Goal: Use online tool/utility: Utilize a website feature to perform a specific function

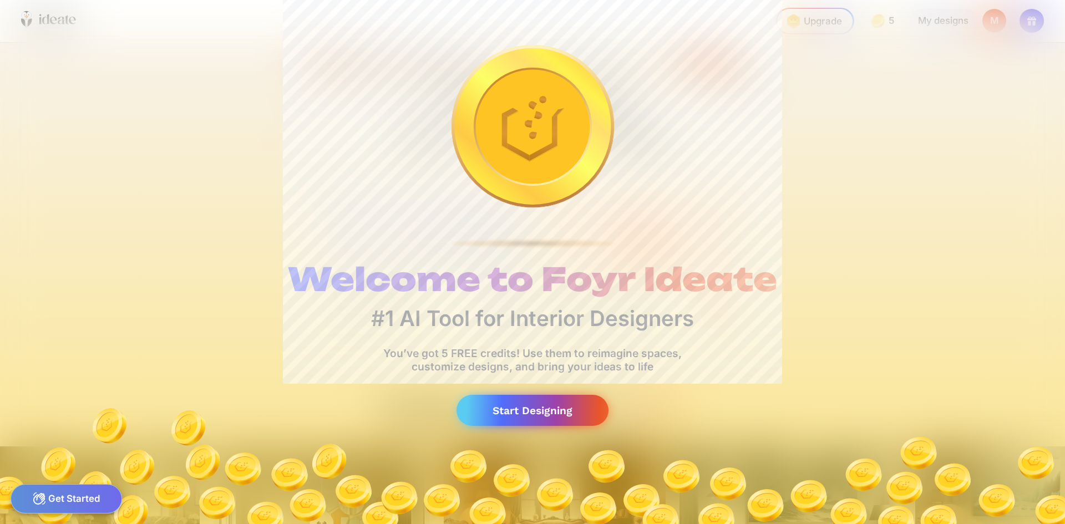
click at [566, 412] on div "Start Designing" at bounding box center [532, 411] width 152 height 32
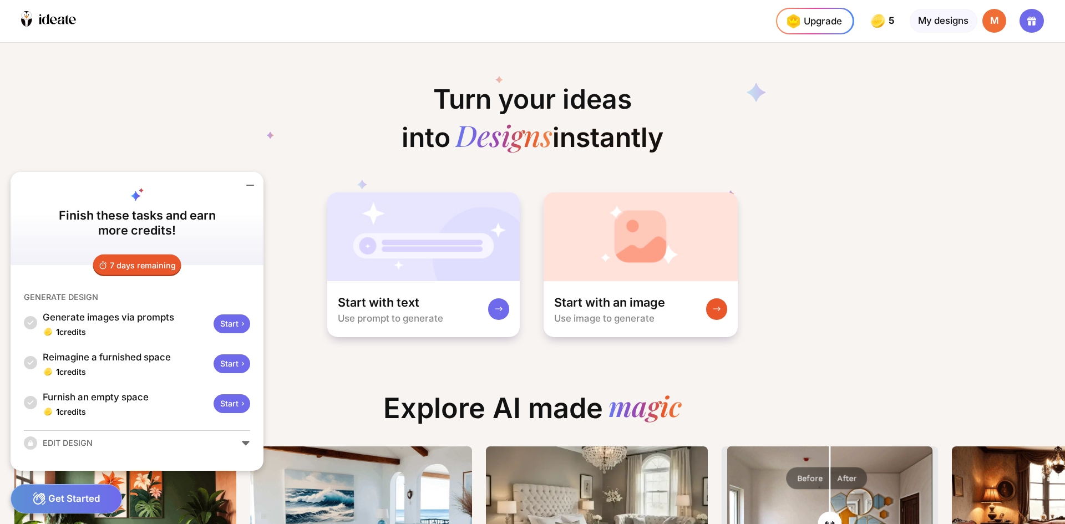
click at [792, 281] on div "Turn your ideas into Designs instantly Start with text Use prompt to generate S…" at bounding box center [532, 191] width 1065 height 296
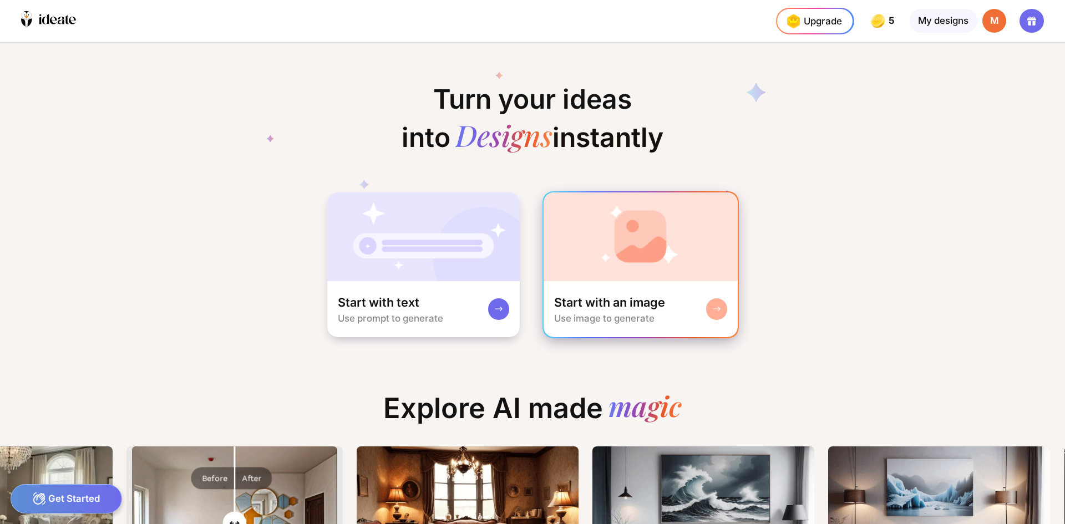
click at [616, 256] on img at bounding box center [641, 236] width 195 height 89
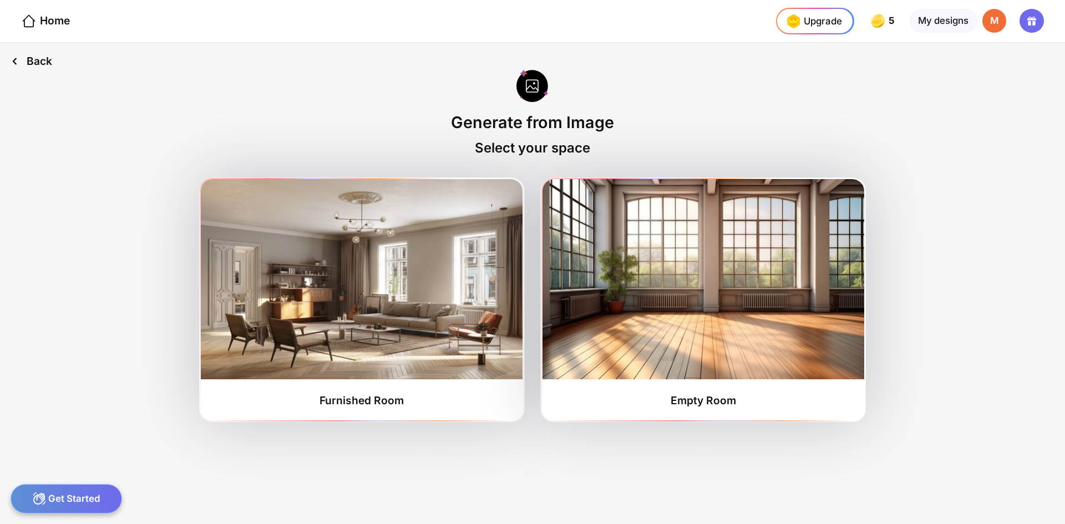
click at [30, 64] on div "Back" at bounding box center [31, 61] width 63 height 37
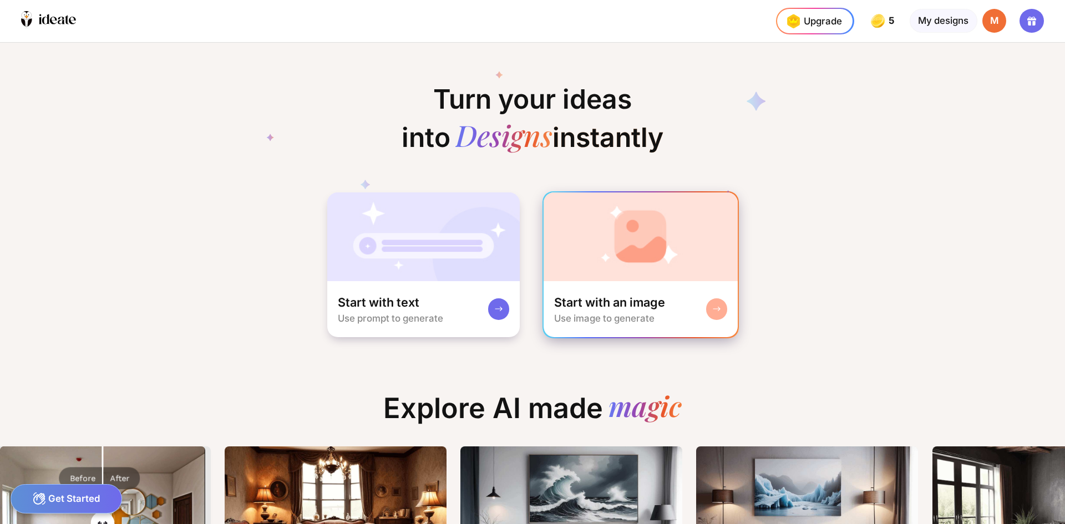
click at [618, 255] on img at bounding box center [641, 236] width 195 height 89
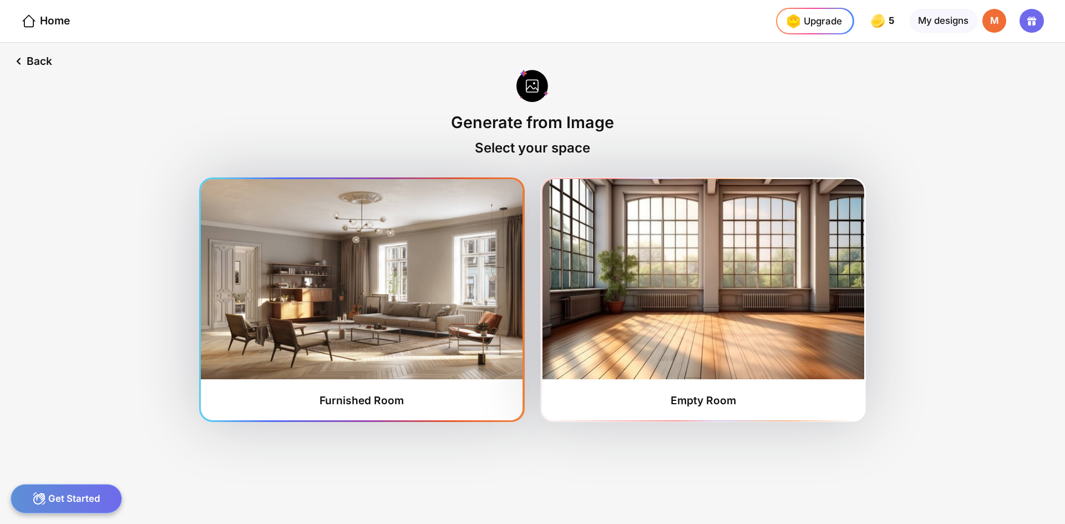
click at [425, 308] on img at bounding box center [362, 279] width 322 height 200
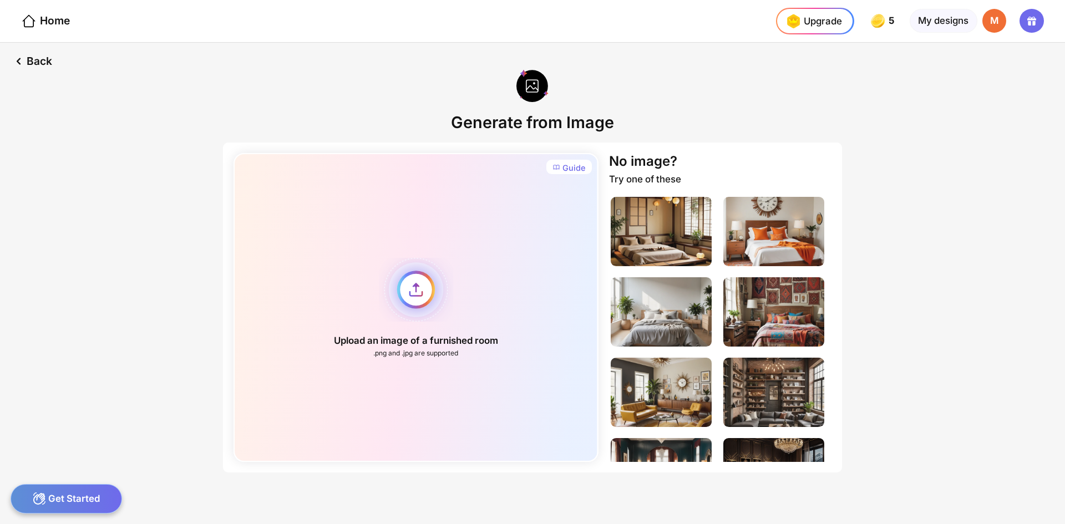
click at [429, 296] on div "Upload an image of a furnished room .png and .jpg are supported" at bounding box center [415, 307] width 364 height 309
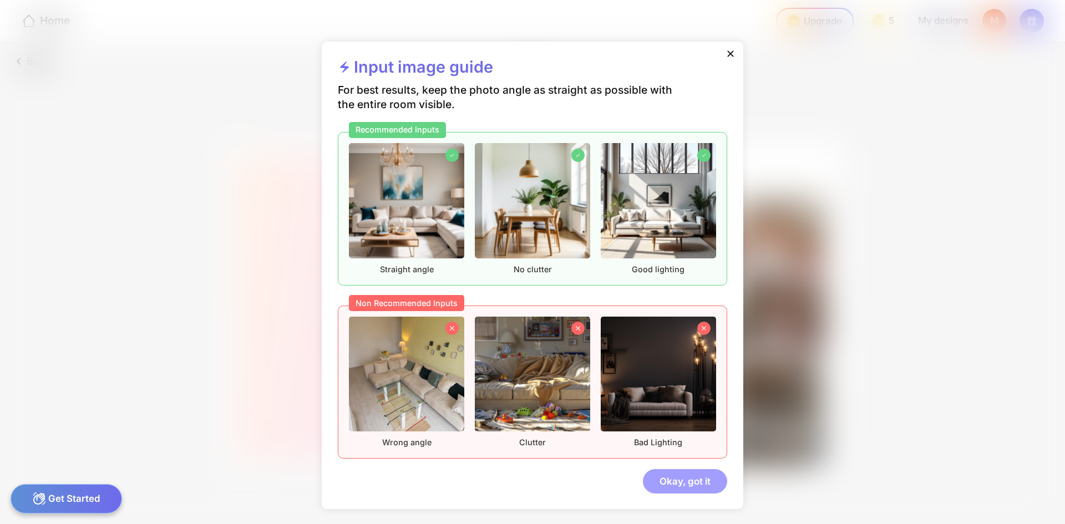
click at [678, 484] on div "Okay, got it" at bounding box center [685, 481] width 84 height 24
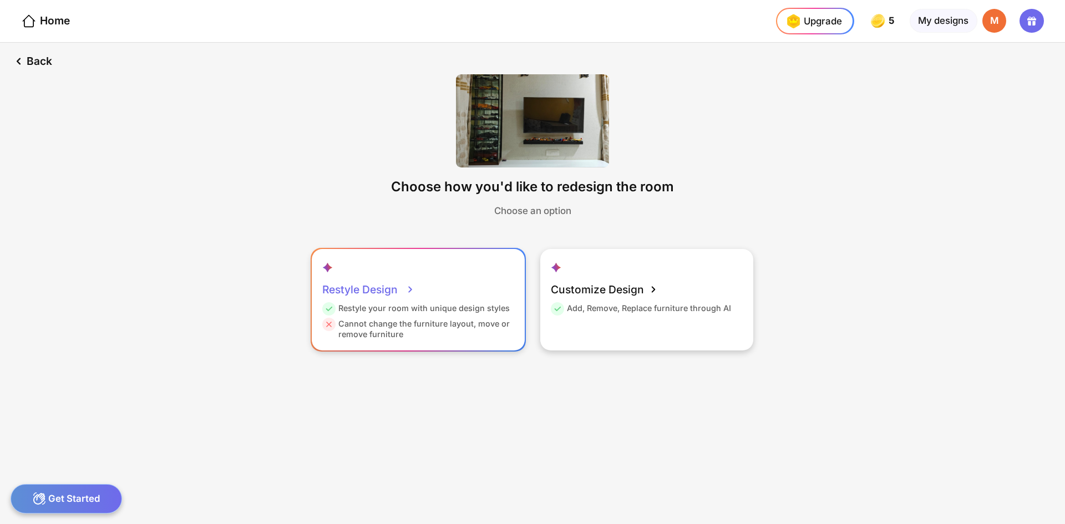
click at [457, 307] on div "Restyle your room with unique design styles" at bounding box center [415, 311] width 187 height 16
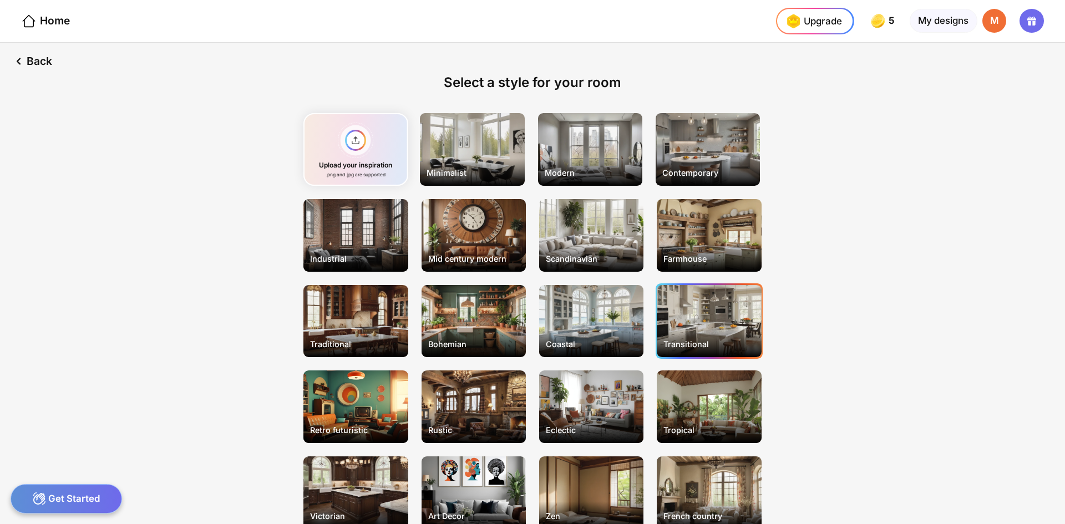
click at [703, 326] on div "Transitional" at bounding box center [709, 321] width 104 height 73
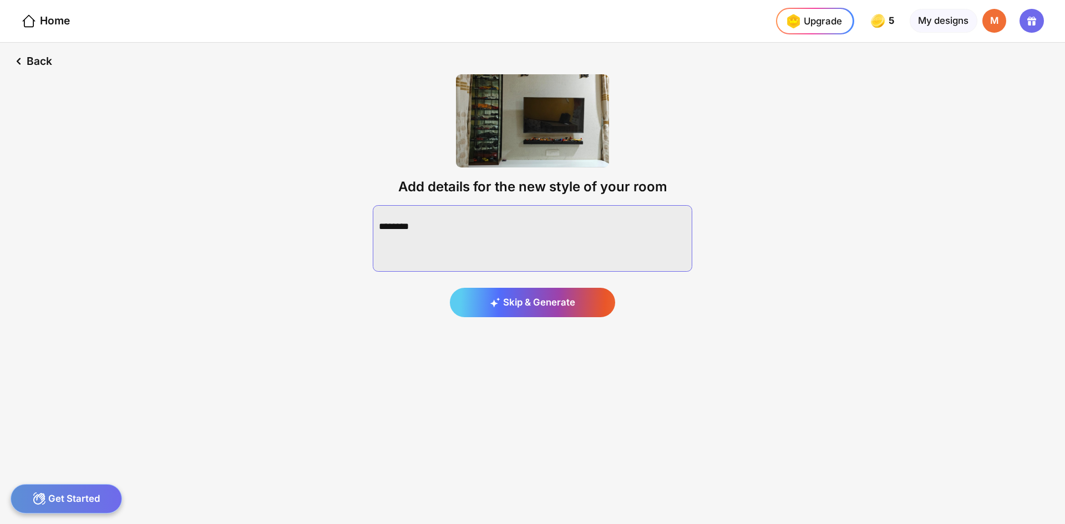
click at [441, 240] on textarea at bounding box center [532, 238] width 319 height 67
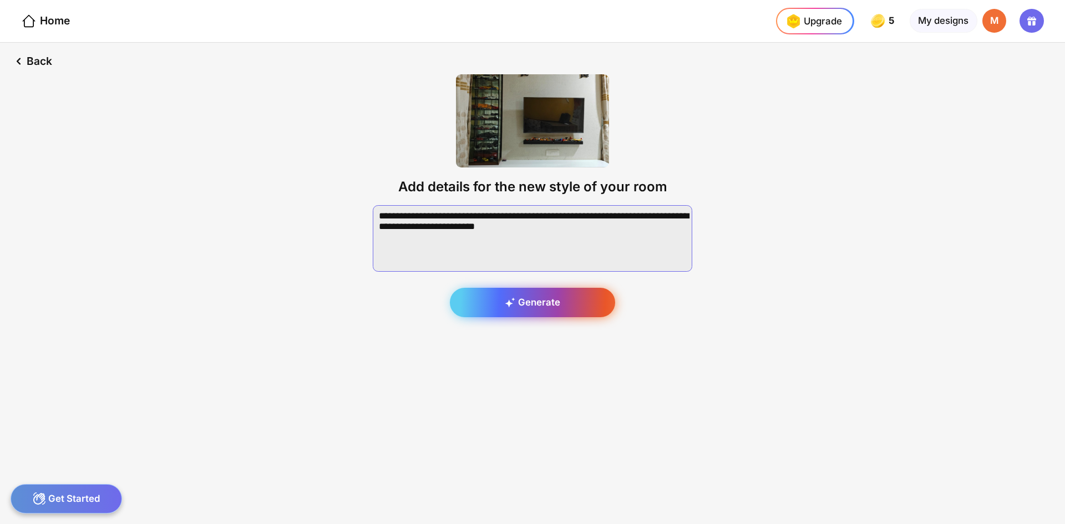
type textarea "**********"
click at [507, 302] on icon at bounding box center [510, 302] width 11 height 11
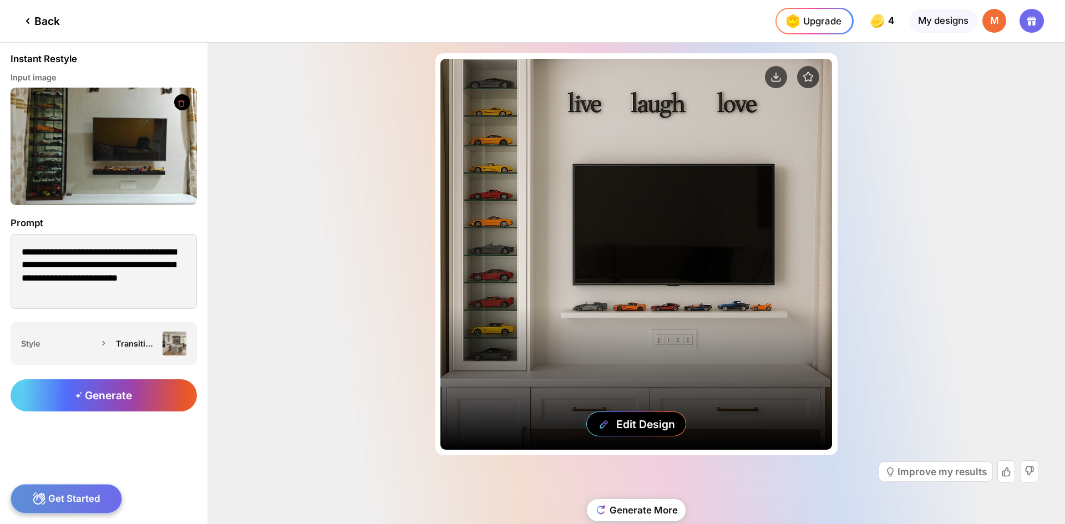
scroll to position [28, 0]
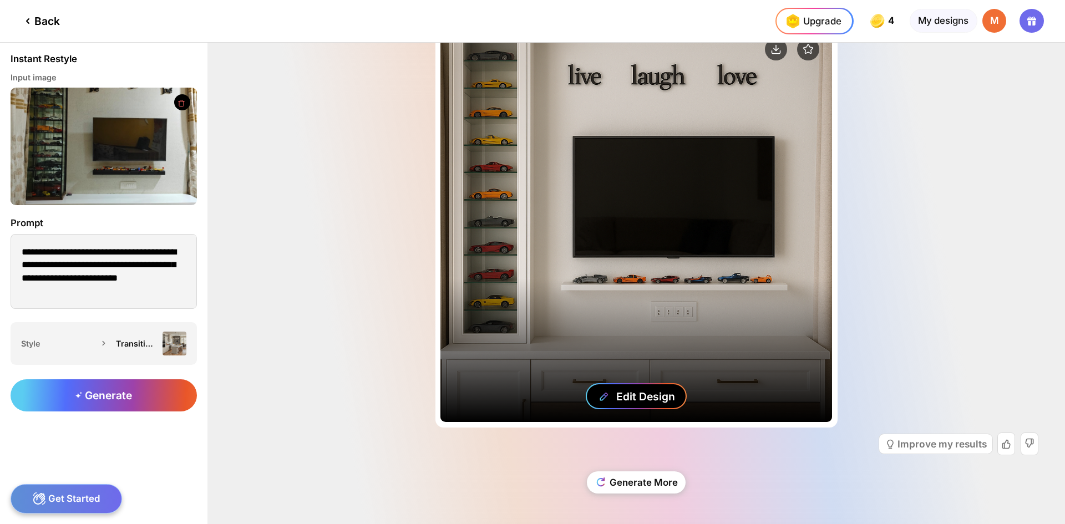
click at [633, 395] on div "Edit Design" at bounding box center [645, 396] width 59 height 13
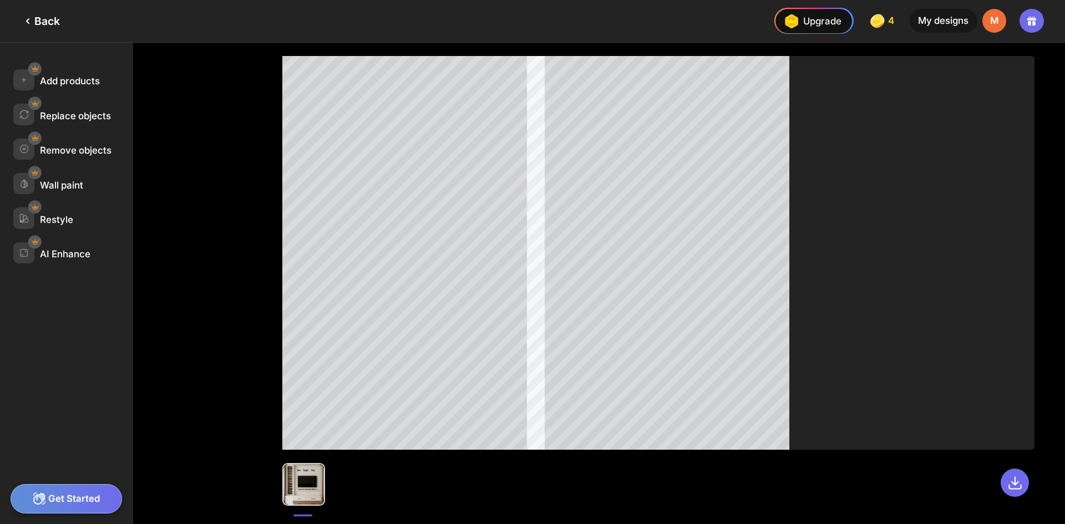
click at [26, 19] on icon at bounding box center [27, 20] width 13 height 13
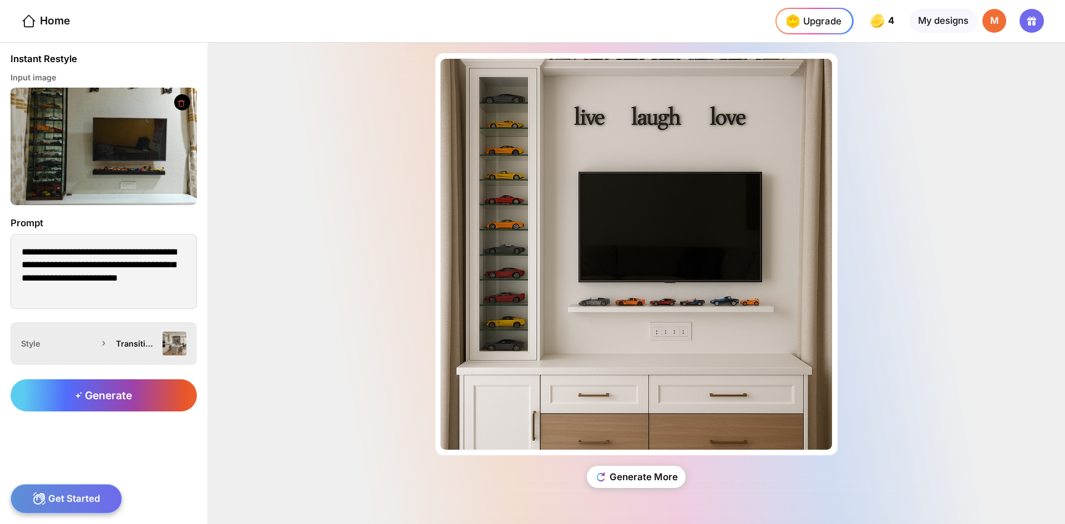
click at [130, 340] on div "Transitional" at bounding box center [136, 343] width 41 height 9
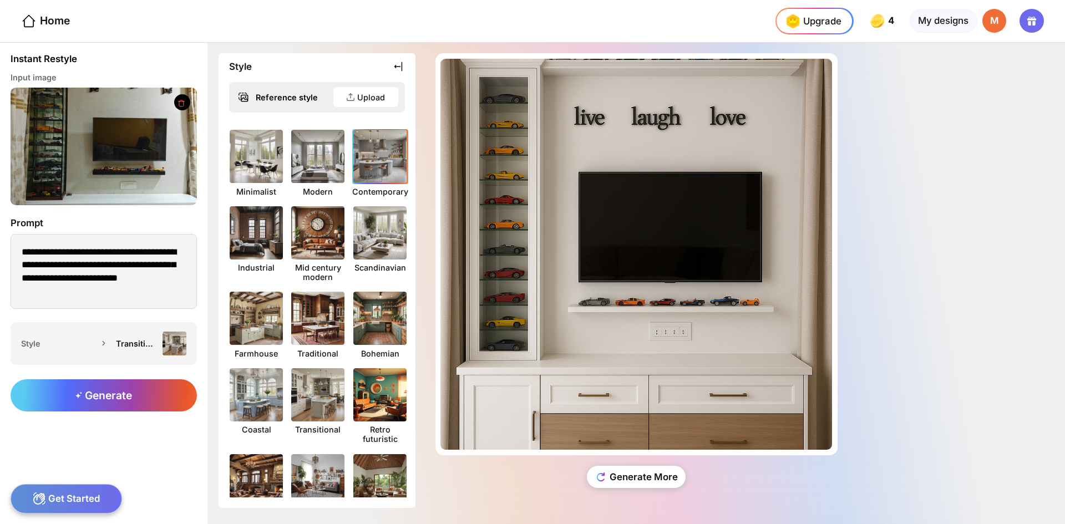
click at [373, 165] on img at bounding box center [380, 156] width 59 height 59
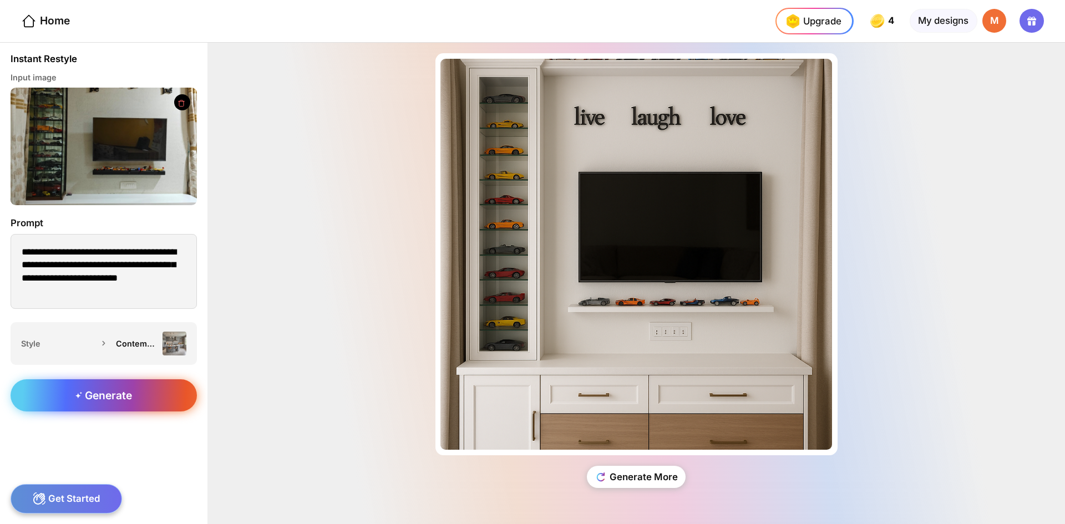
click at [133, 386] on div "Generate" at bounding box center [104, 395] width 186 height 32
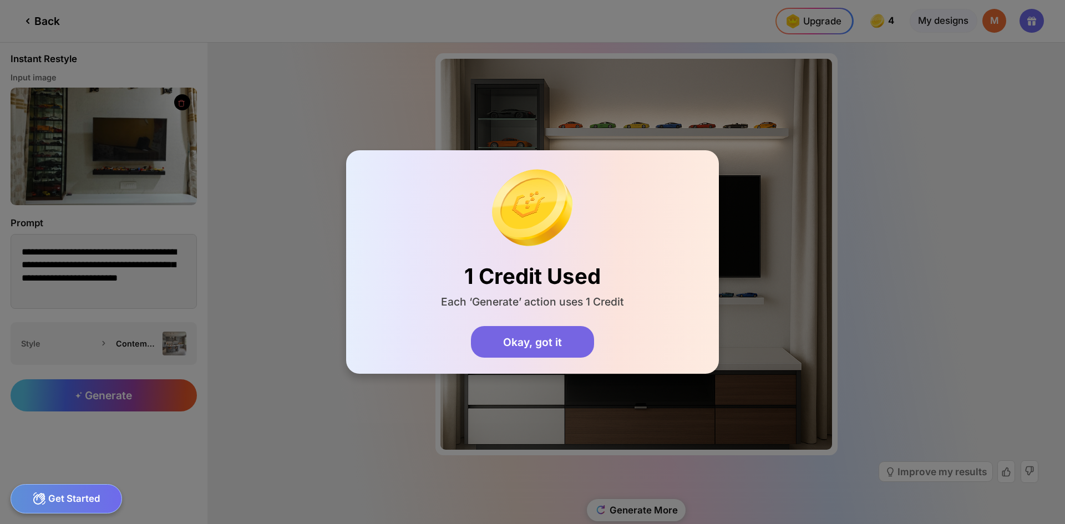
click at [533, 347] on div "Okay, got it" at bounding box center [532, 342] width 123 height 32
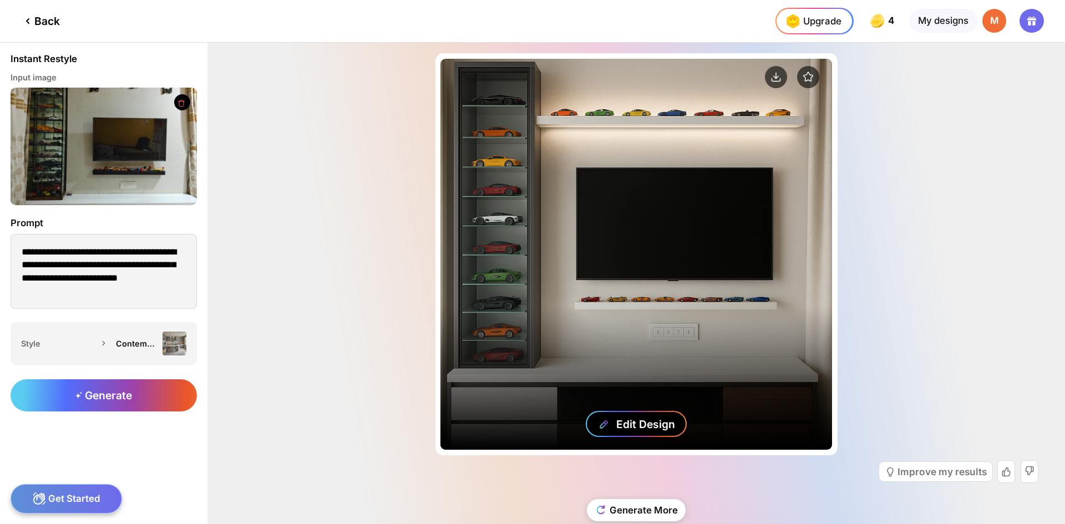
click at [638, 418] on div "Edit Design" at bounding box center [645, 424] width 59 height 13
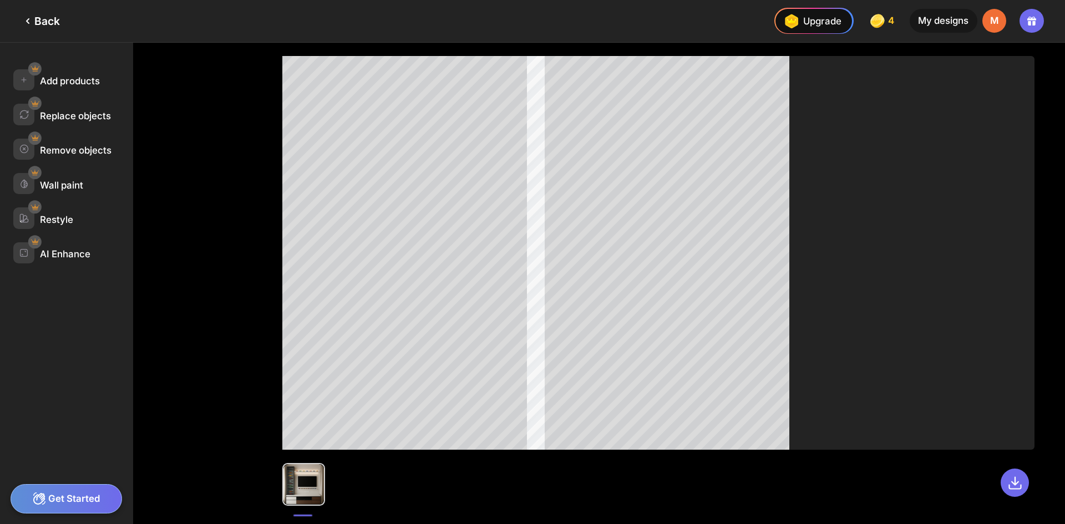
click at [31, 31] on div "Back" at bounding box center [30, 21] width 60 height 42
click at [28, 17] on icon at bounding box center [27, 20] width 13 height 13
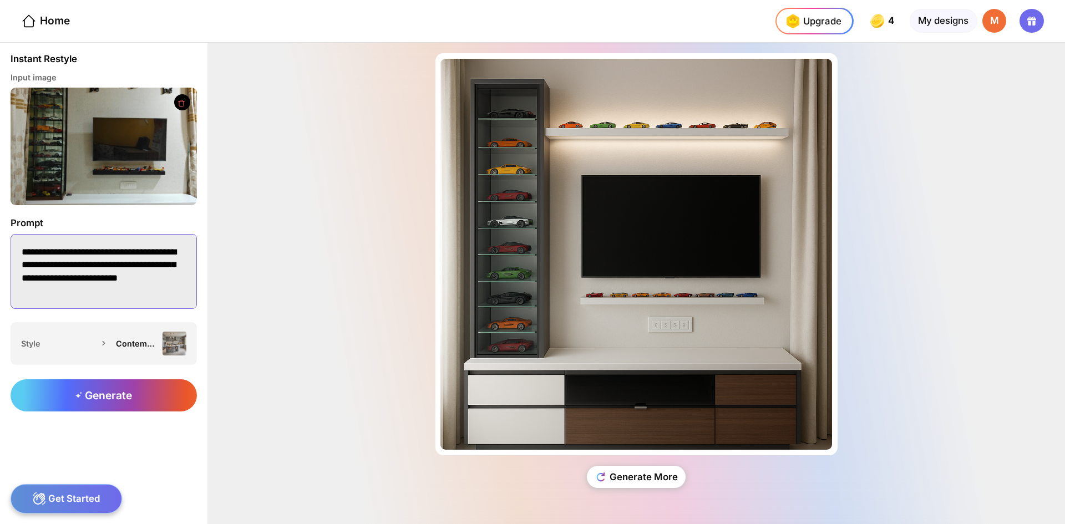
click at [83, 259] on textarea "**********" at bounding box center [104, 271] width 186 height 74
click at [141, 285] on textarea "**********" at bounding box center [104, 271] width 186 height 74
click at [64, 287] on textarea "**********" at bounding box center [104, 271] width 186 height 74
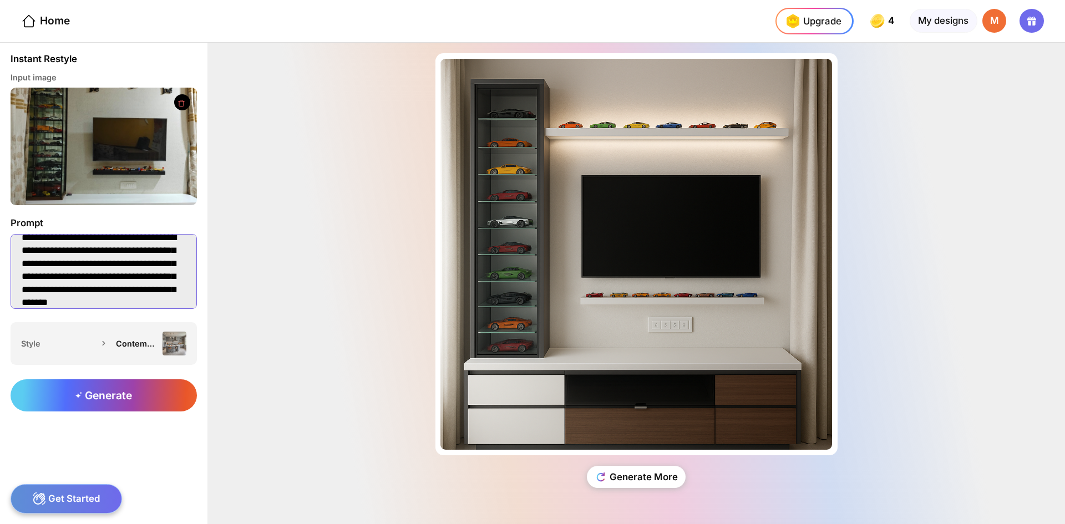
scroll to position [27, 0]
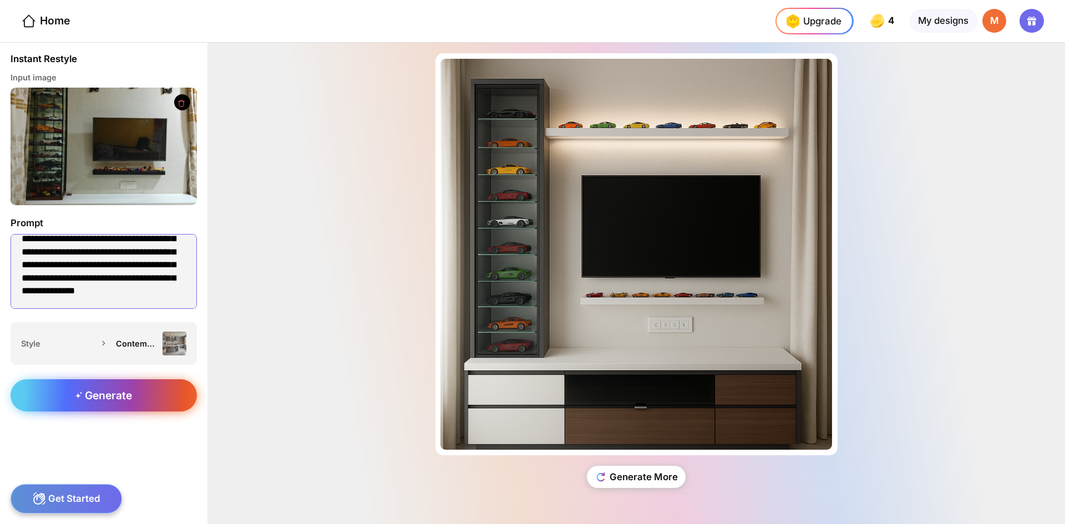
type textarea "**********"
click at [98, 408] on div "Generate" at bounding box center [104, 395] width 186 height 32
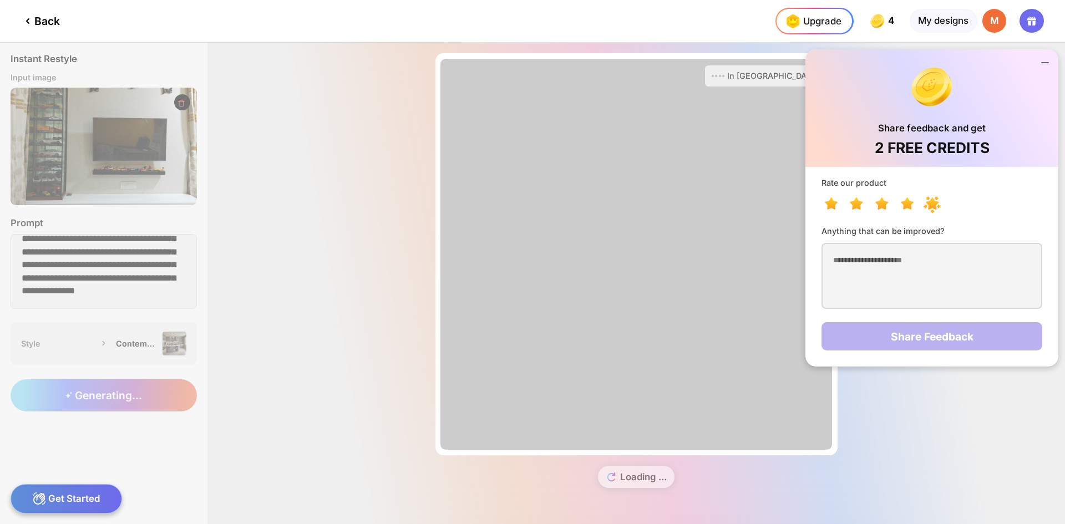
click at [926, 205] on icon at bounding box center [925, 206] width 4 height 4
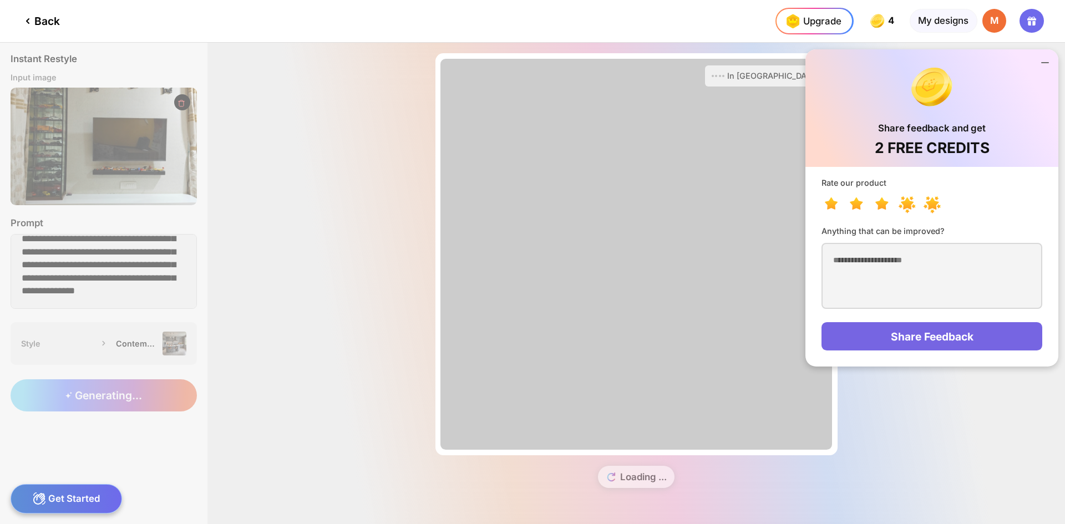
click at [905, 210] on icon at bounding box center [910, 205] width 26 height 20
drag, startPoint x: 902, startPoint y: 276, endPoint x: 902, endPoint y: 269, distance: 6.7
click at [902, 272] on textarea at bounding box center [931, 276] width 221 height 66
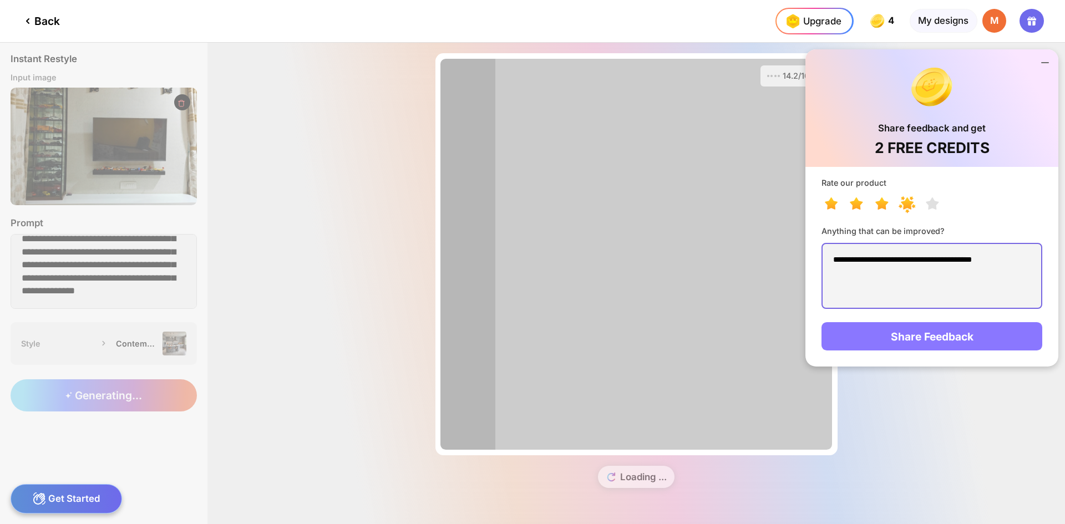
type textarea "**********"
click at [959, 336] on div "Share Feedback" at bounding box center [931, 336] width 221 height 28
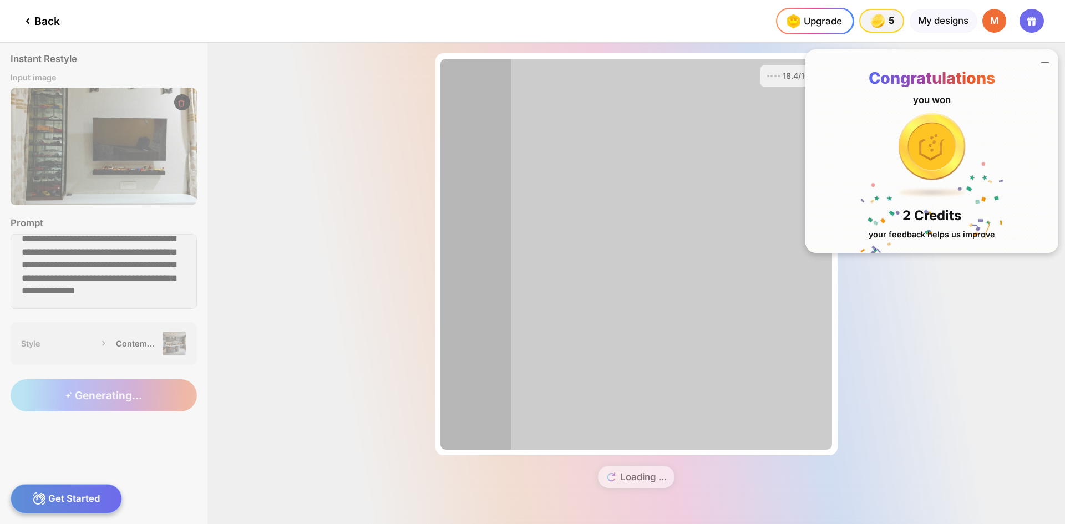
click at [1045, 65] on icon at bounding box center [1044, 62] width 13 height 13
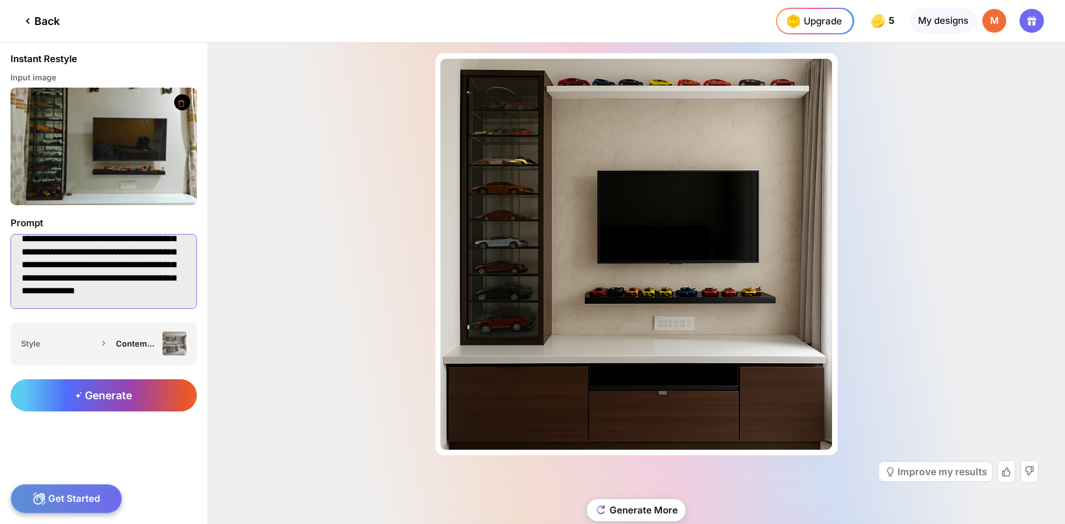
click at [82, 299] on textarea "**********" at bounding box center [104, 271] width 186 height 74
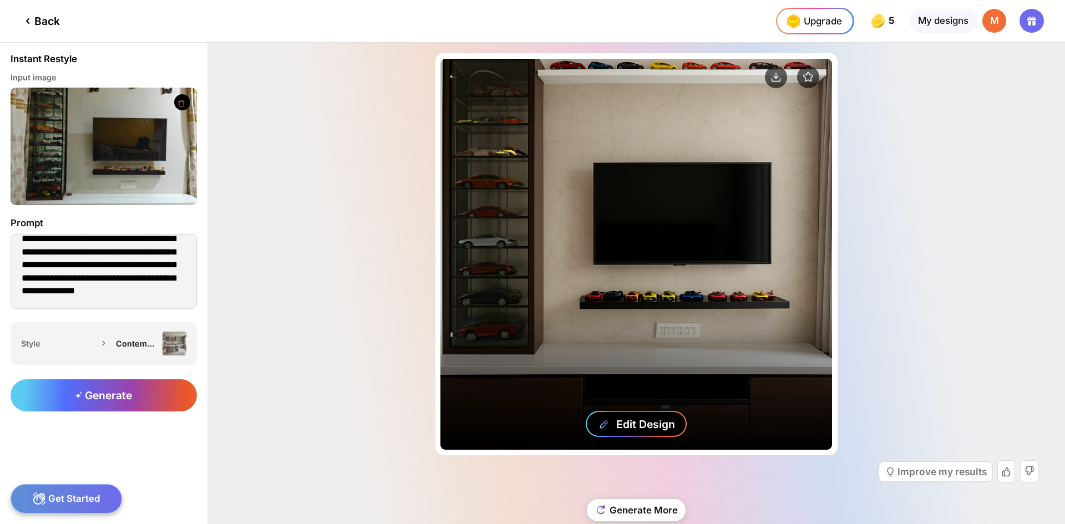
click at [634, 427] on div "Edit Design" at bounding box center [645, 424] width 59 height 13
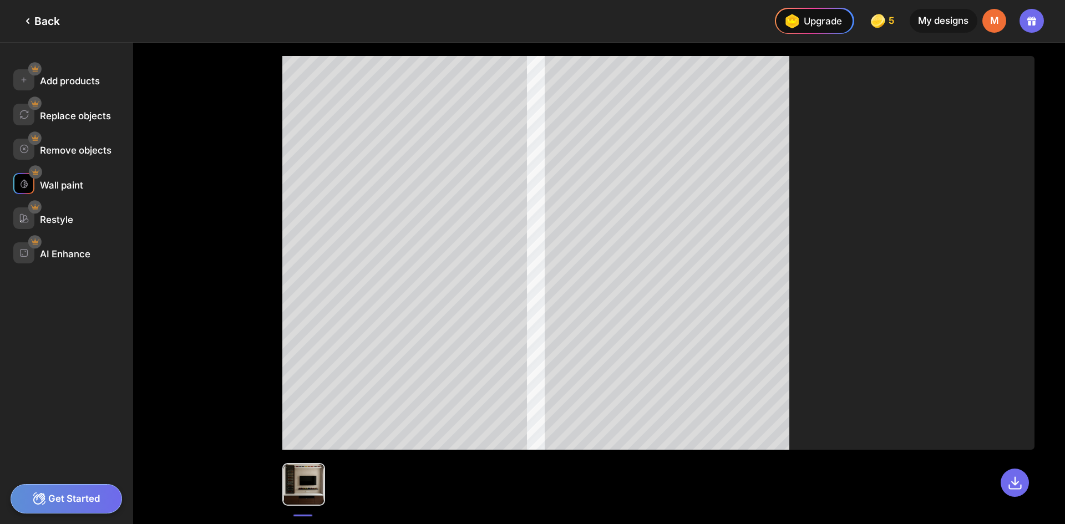
click at [68, 192] on div "Wall paint" at bounding box center [73, 183] width 120 height 21
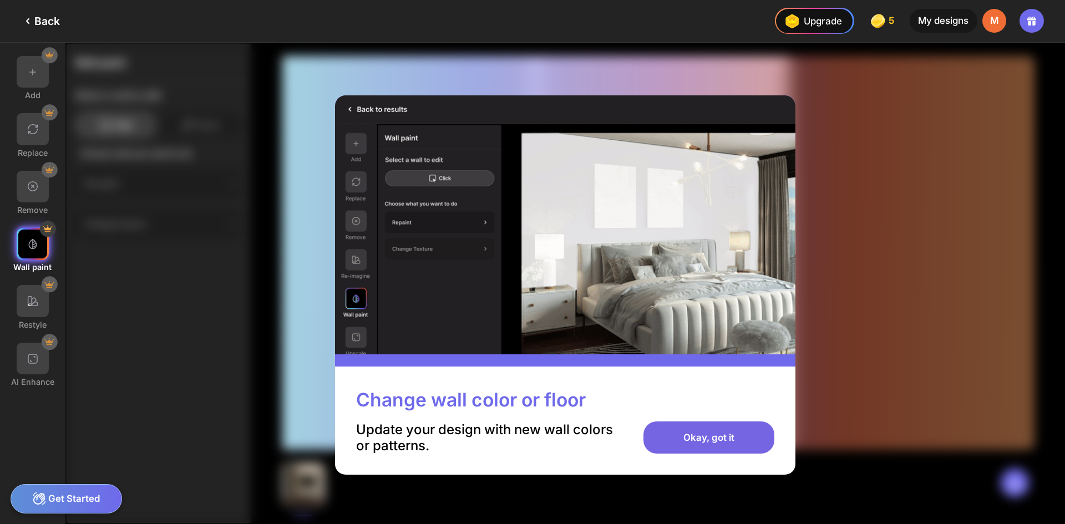
click at [695, 438] on div "Okay, got it" at bounding box center [708, 437] width 130 height 32
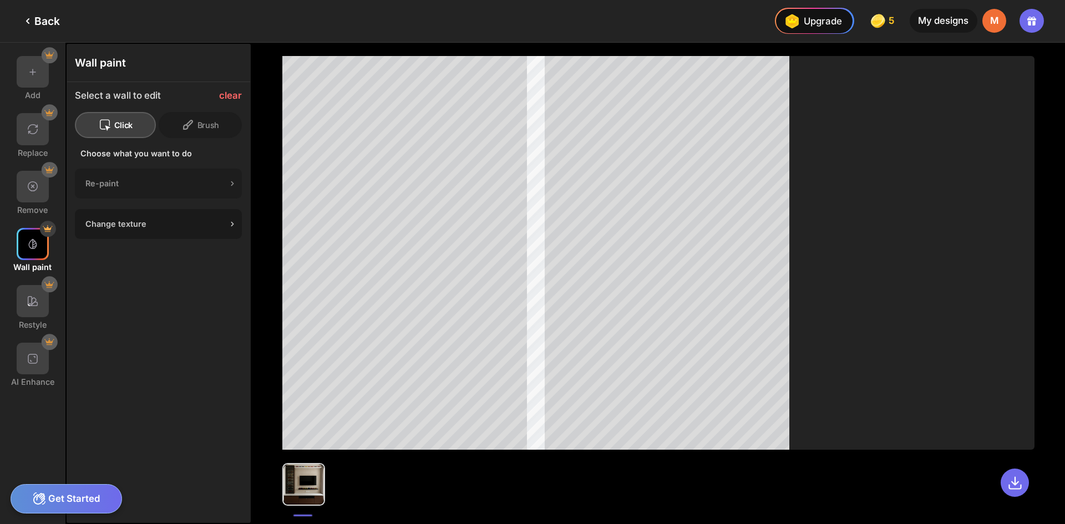
click at [219, 227] on div "Change texture" at bounding box center [155, 223] width 141 height 9
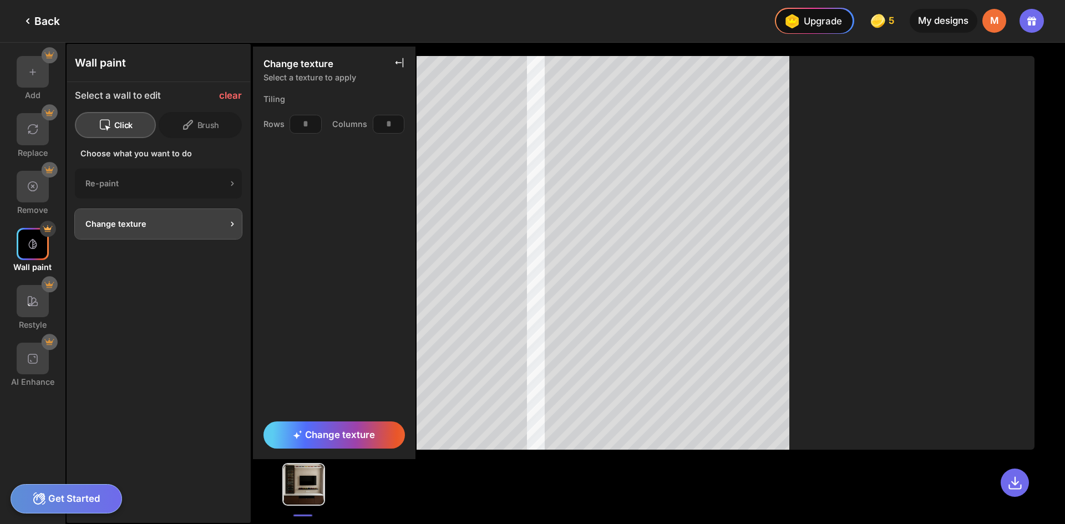
scroll to position [2821, 0]
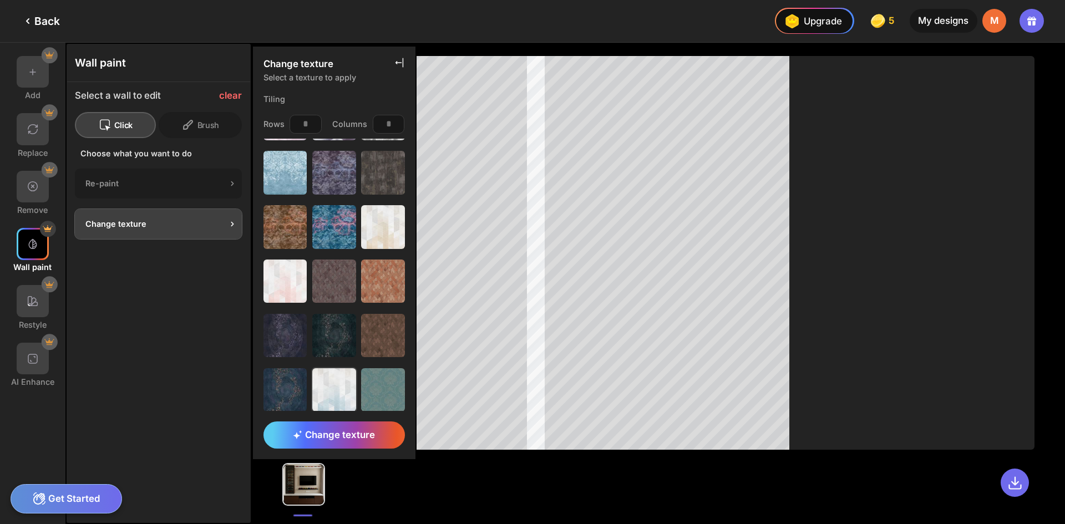
click at [331, 368] on img at bounding box center [334, 390] width 44 height 44
click at [337, 439] on span "Change texture" at bounding box center [334, 434] width 82 height 11
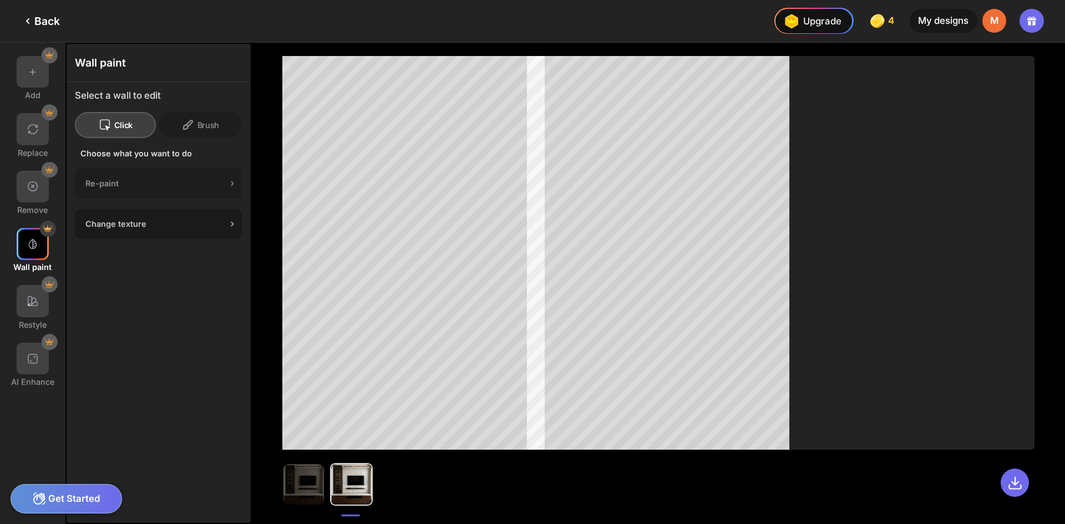
click at [100, 228] on div "Change texture" at bounding box center [155, 223] width 141 height 9
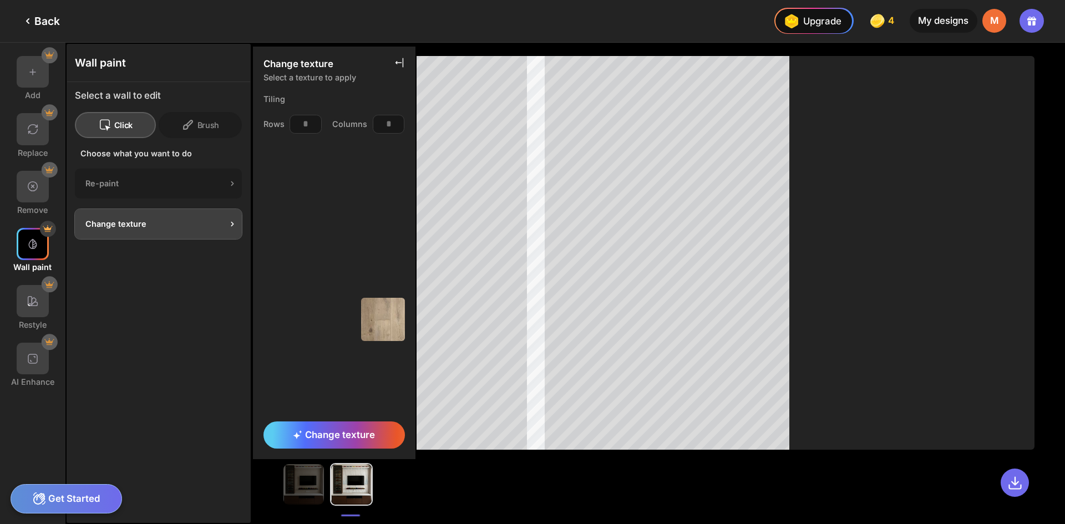
scroll to position [8668, 0]
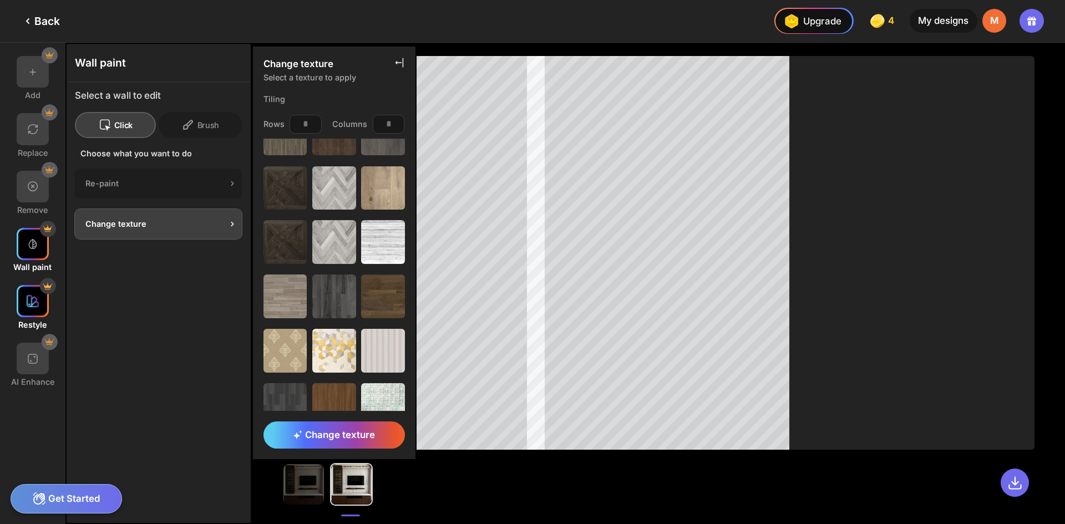
click at [44, 308] on div at bounding box center [33, 301] width 32 height 32
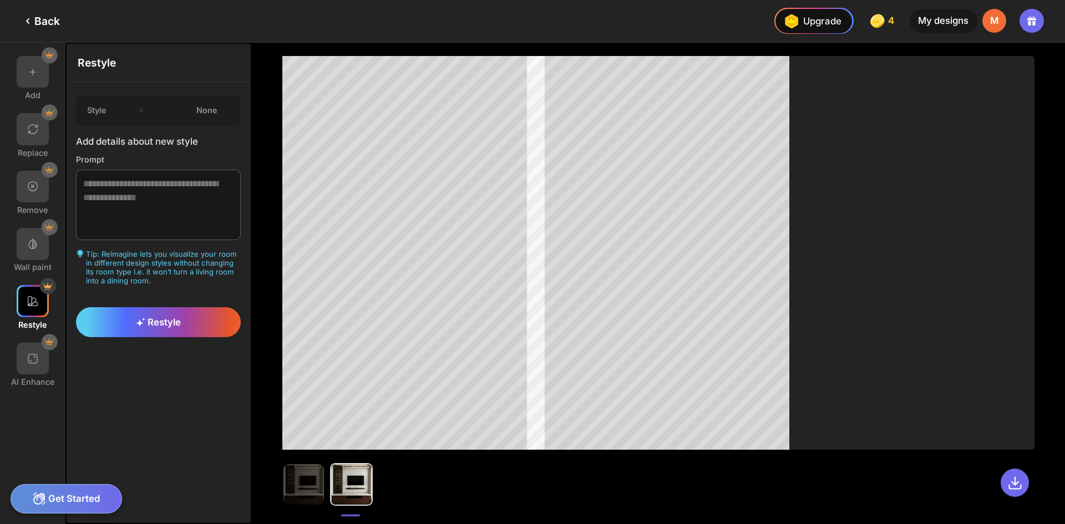
click at [27, 22] on icon at bounding box center [27, 20] width 13 height 13
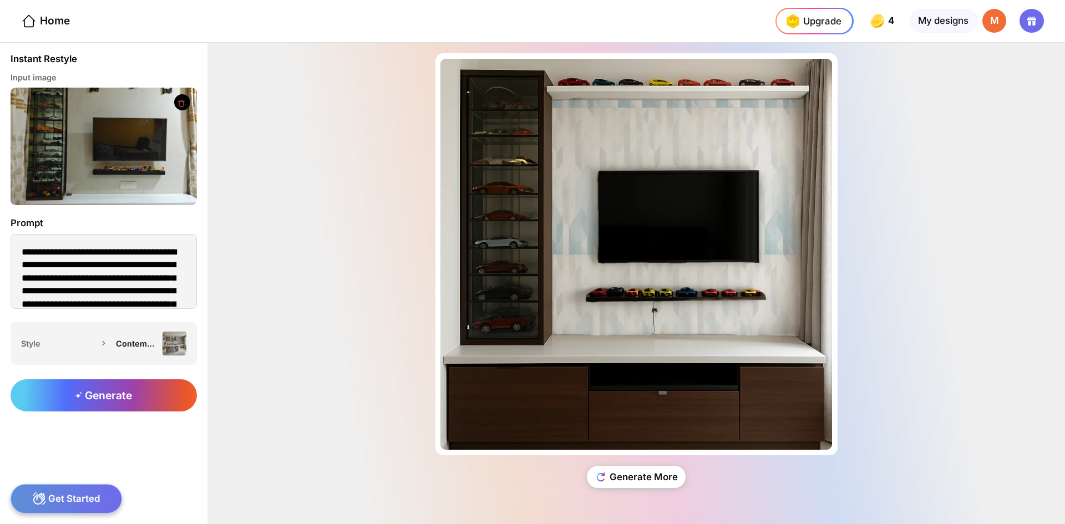
click at [110, 169] on img at bounding box center [104, 146] width 186 height 117
click at [140, 348] on div "Contemporary" at bounding box center [136, 343] width 41 height 9
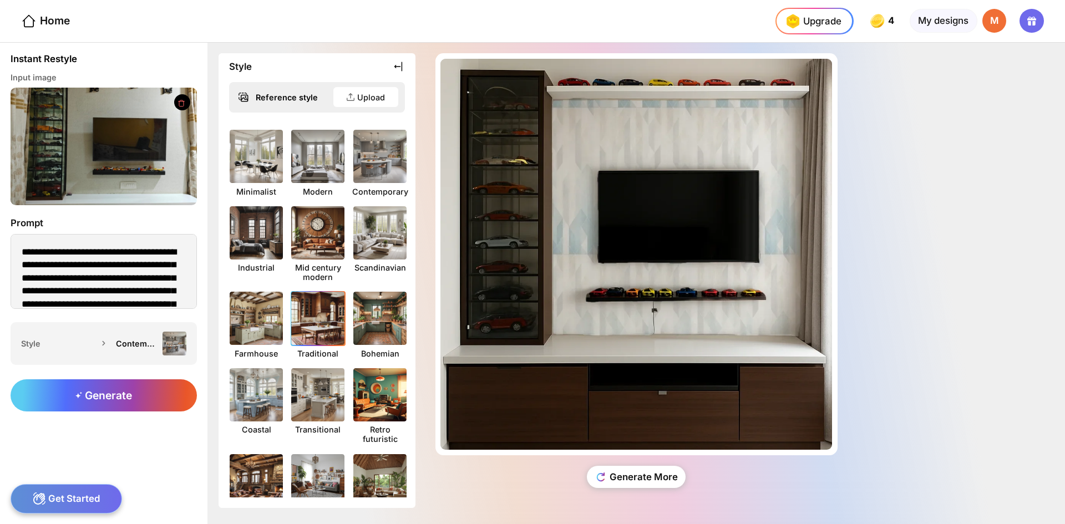
scroll to position [111, 0]
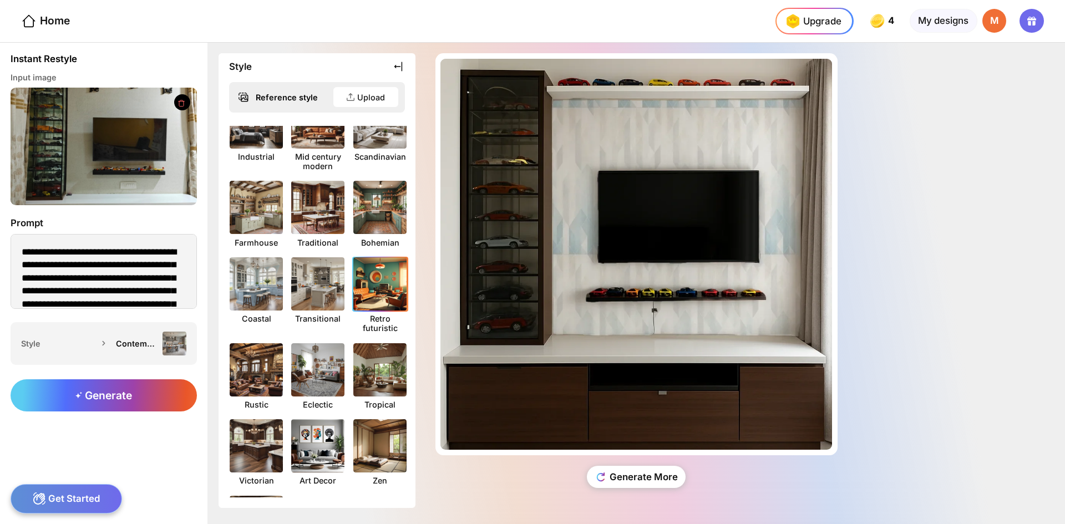
click at [377, 284] on img at bounding box center [380, 284] width 59 height 59
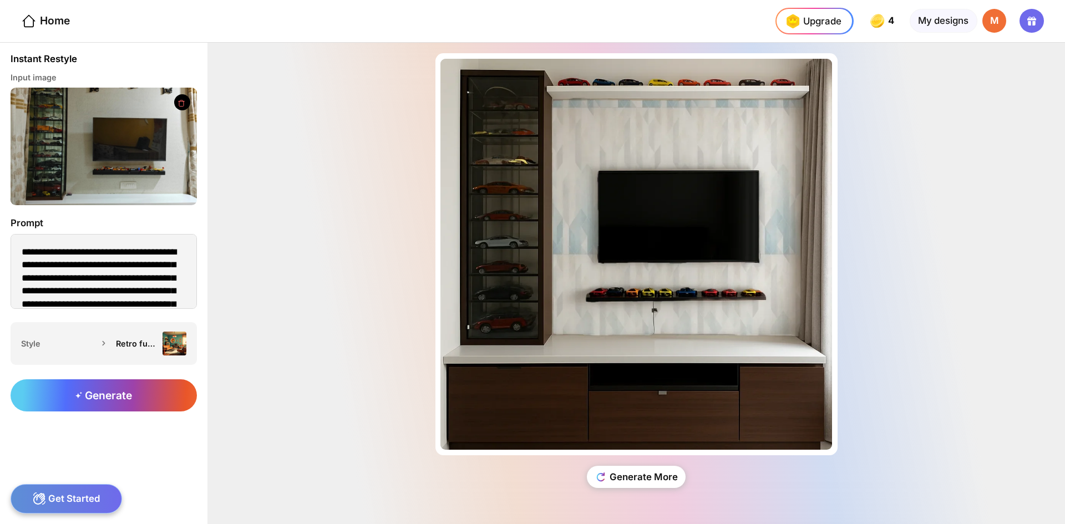
click at [111, 405] on div "Generate" at bounding box center [104, 395] width 186 height 32
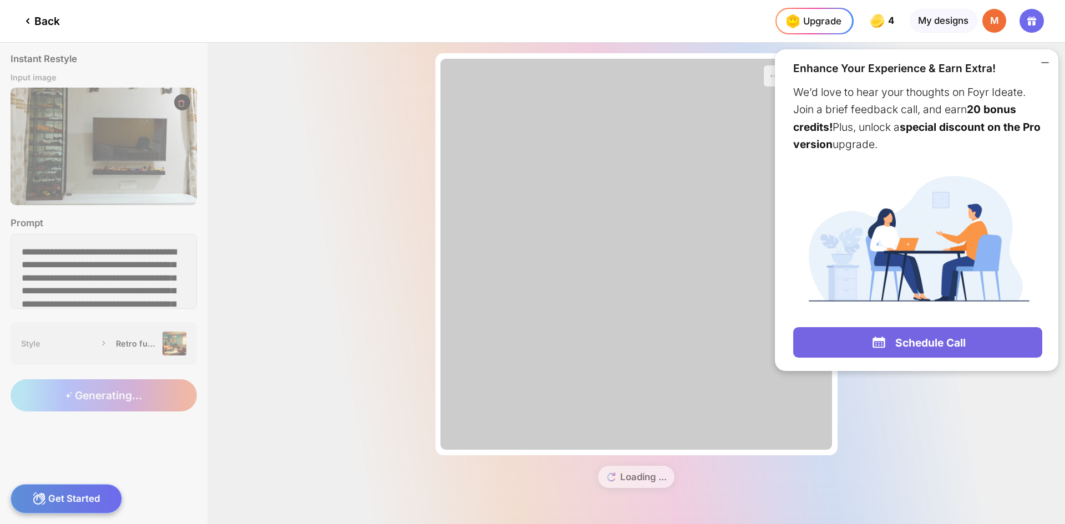
click at [892, 399] on div "0.5/100s Almost there... Edit Design Loading ..." at bounding box center [635, 283] width 857 height 481
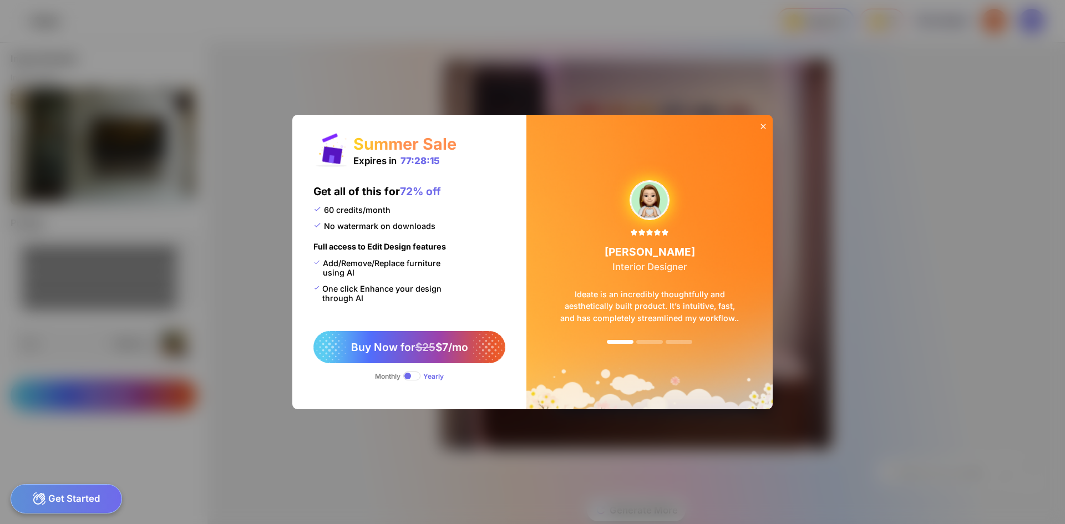
click at [760, 124] on icon at bounding box center [763, 126] width 9 height 9
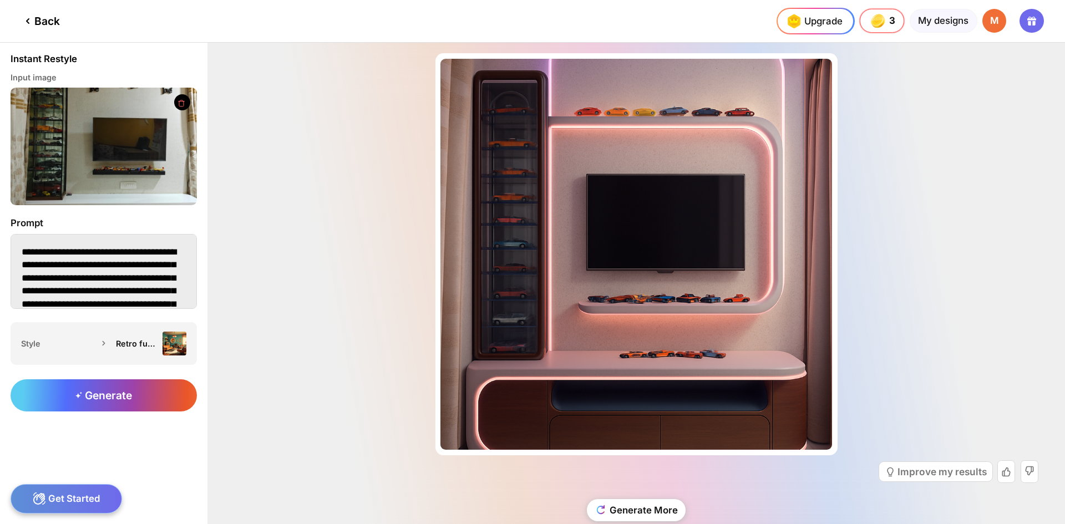
scroll to position [52, 0]
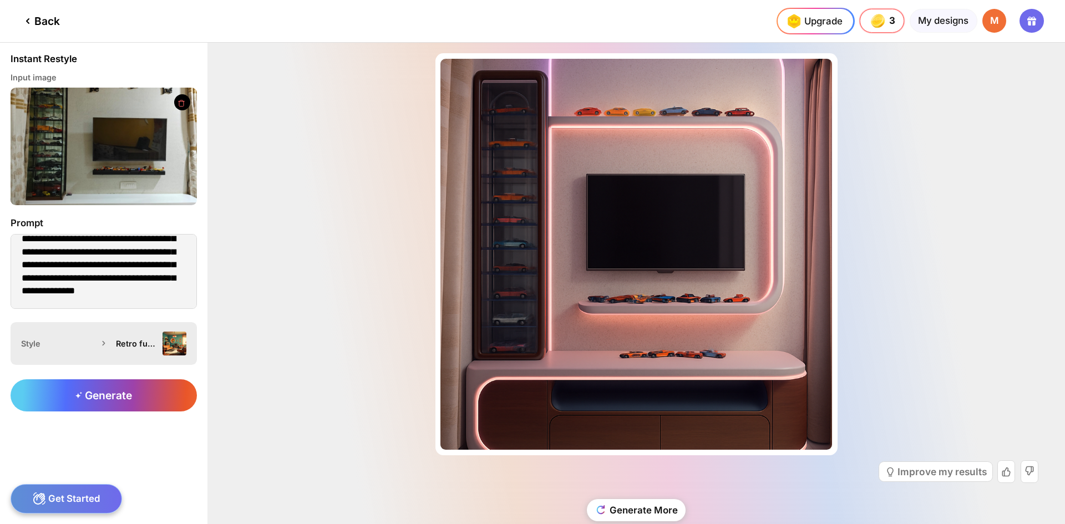
click at [128, 339] on div "Retro futuristic" at bounding box center [136, 343] width 41 height 9
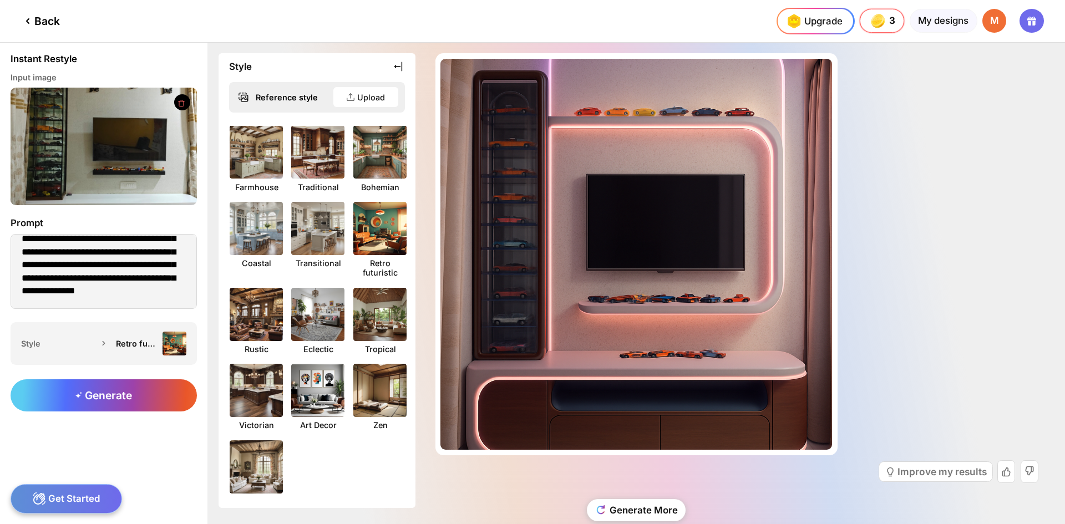
scroll to position [0, 0]
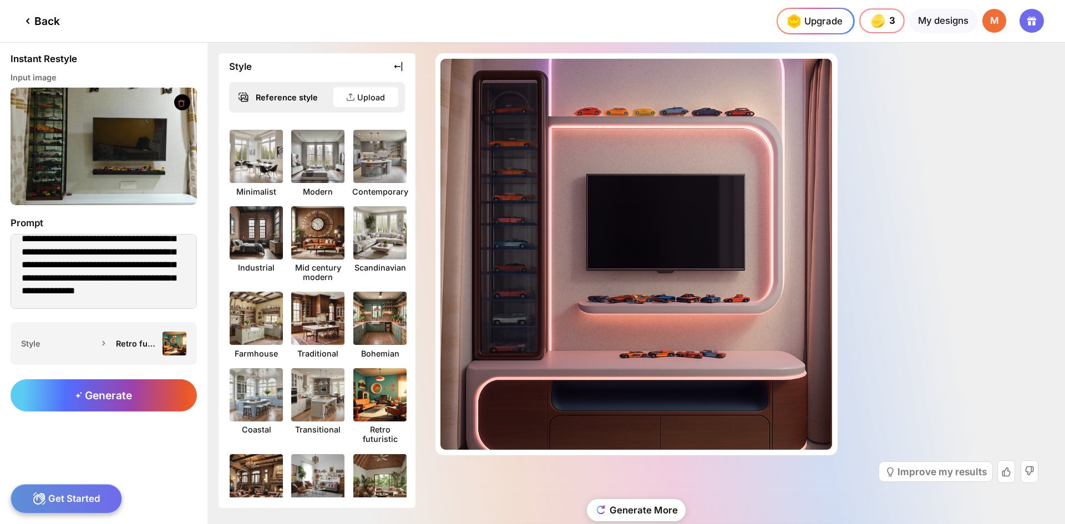
click at [280, 89] on div "Reference style Upload" at bounding box center [317, 97] width 176 height 31
click at [279, 96] on div "Reference style" at bounding box center [295, 97] width 78 height 9
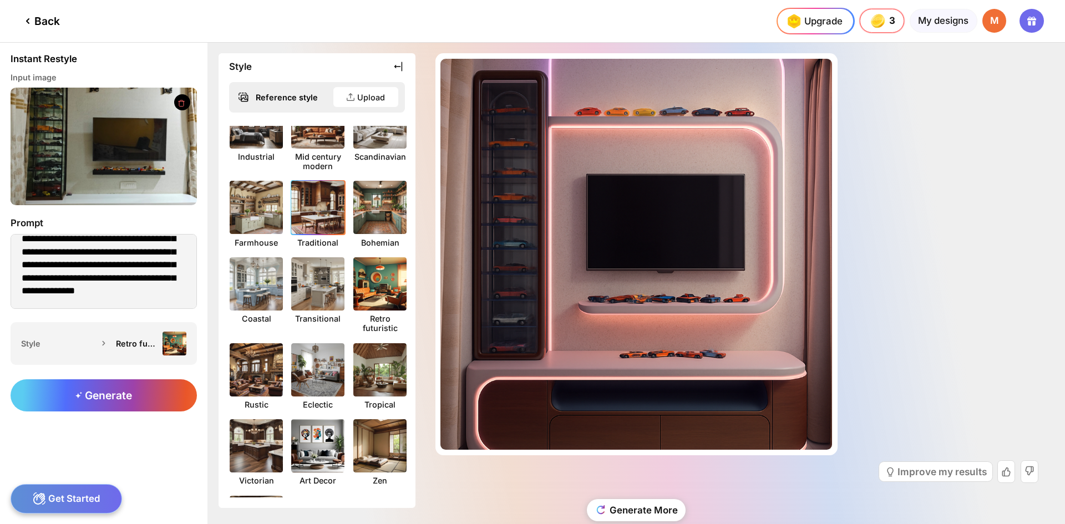
scroll to position [185, 0]
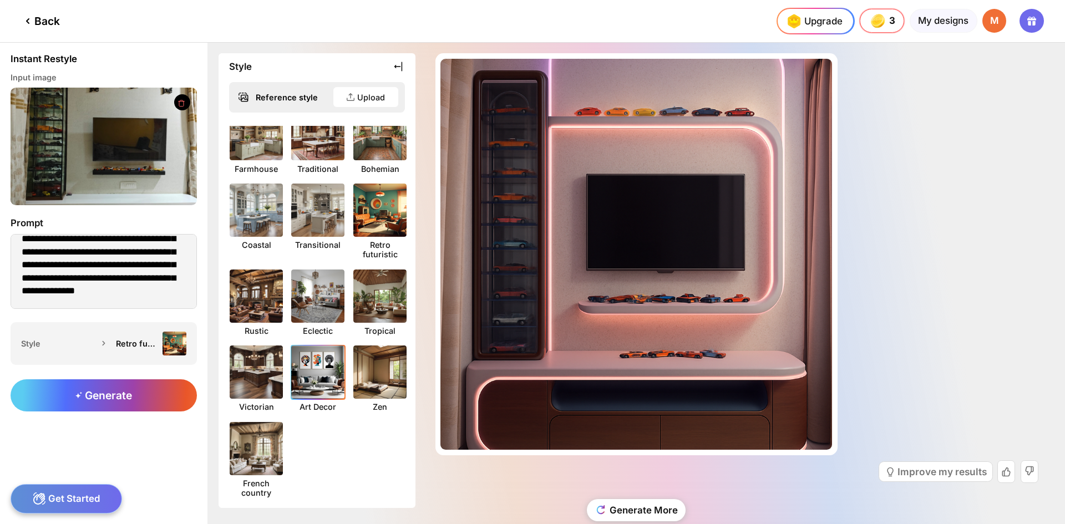
click at [316, 345] on div at bounding box center [318, 372] width 55 height 55
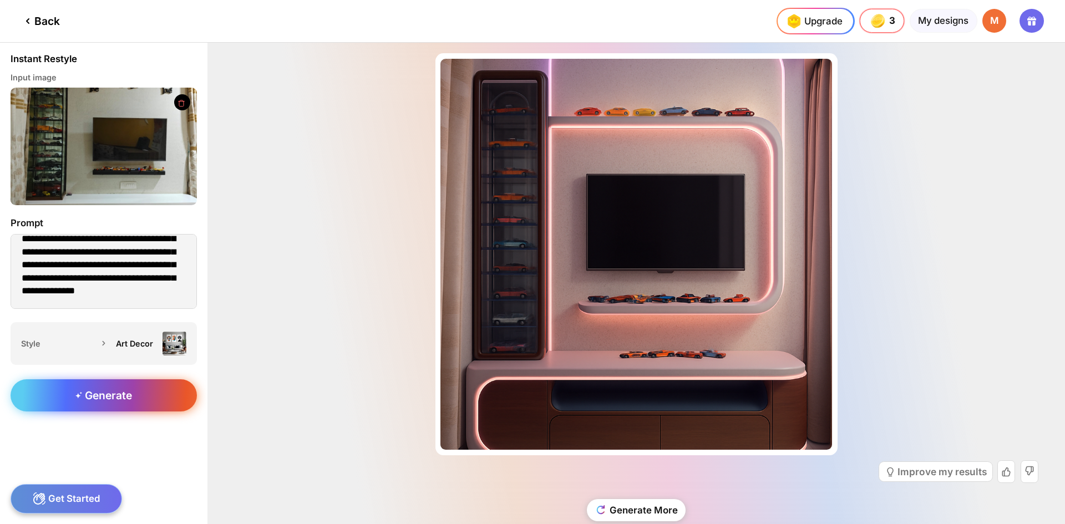
click at [105, 404] on div "Generate" at bounding box center [104, 395] width 186 height 32
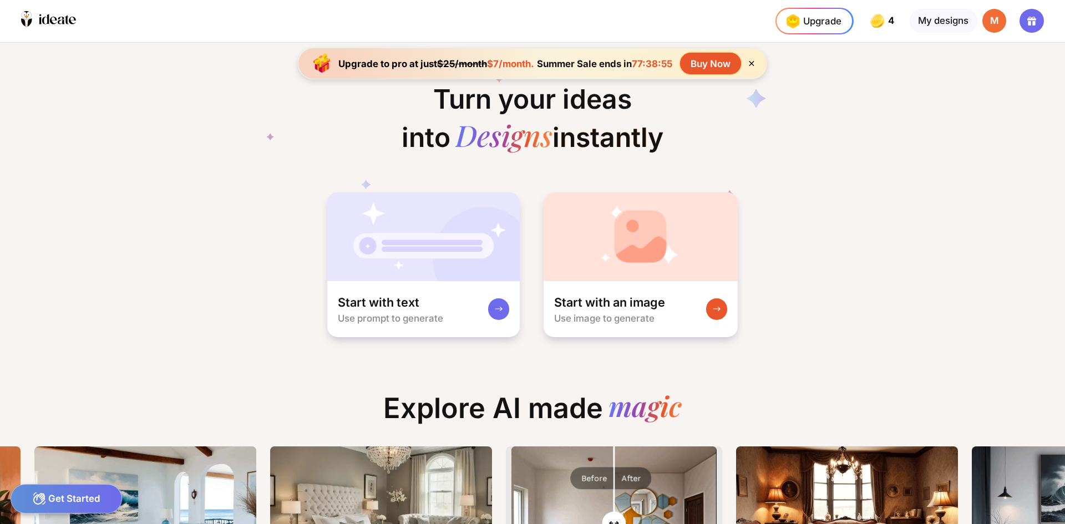
scroll to position [0, 822]
